Goal: Transaction & Acquisition: Purchase product/service

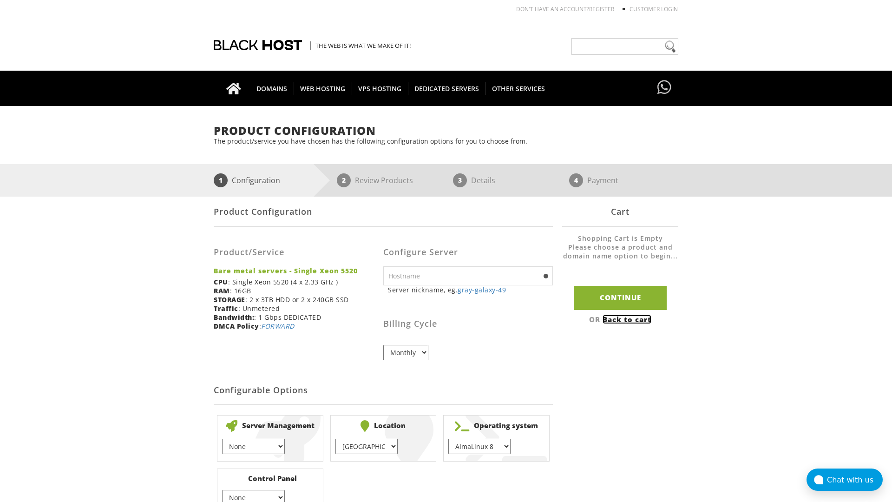
click at [628, 319] on link "Back to cart" at bounding box center [626, 318] width 49 height 9
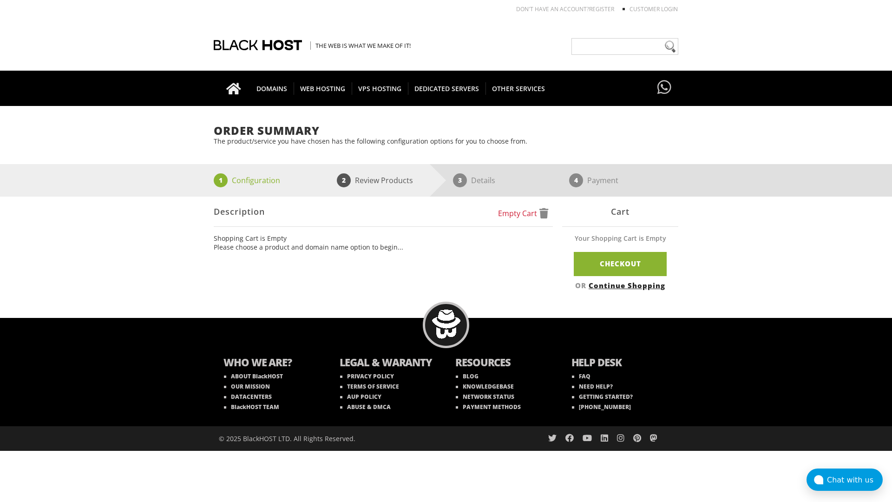
click at [628, 285] on link "Continue Shopping" at bounding box center [626, 284] width 77 height 9
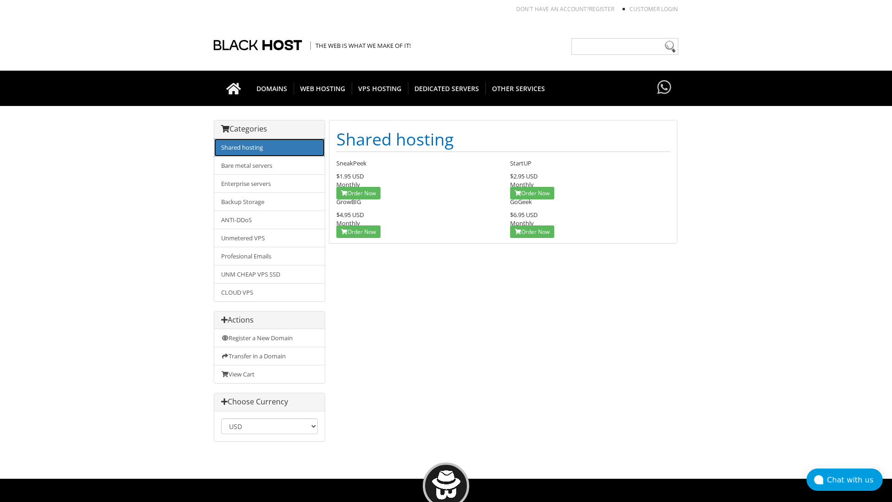
click at [269, 147] on link "Shared hosting" at bounding box center [269, 147] width 111 height 18
